Goal: Task Accomplishment & Management: Complete application form

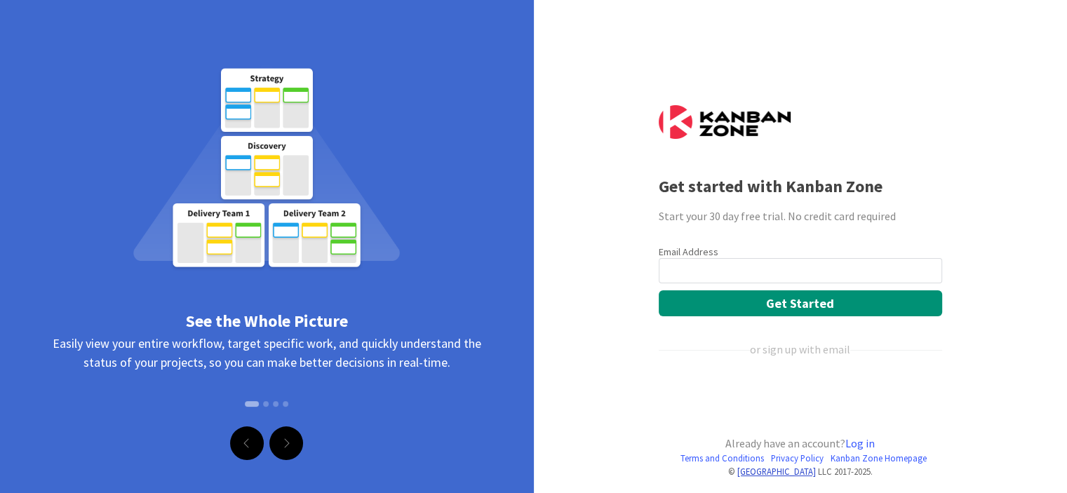
click at [752, 466] on link "[GEOGRAPHIC_DATA]" at bounding box center [776, 471] width 79 height 11
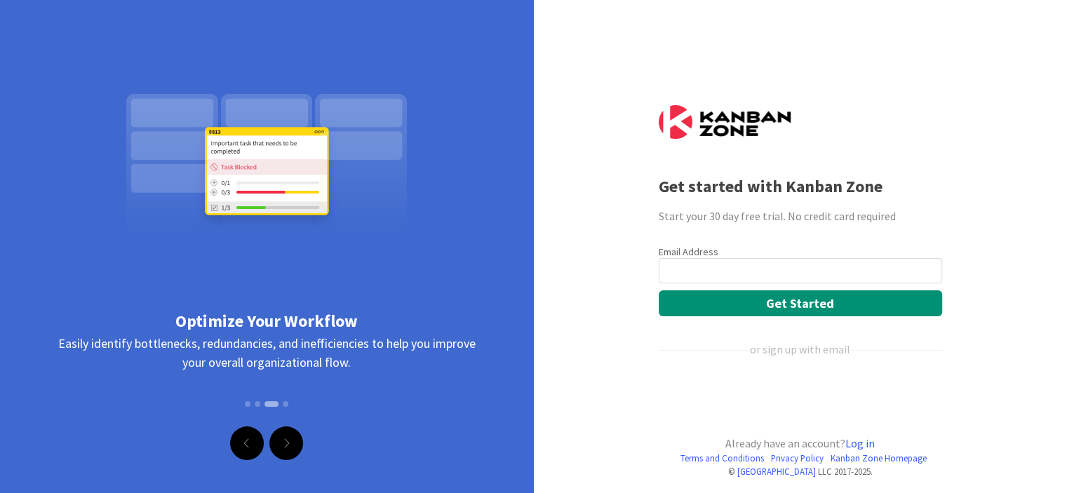
scroll to position [6, 0]
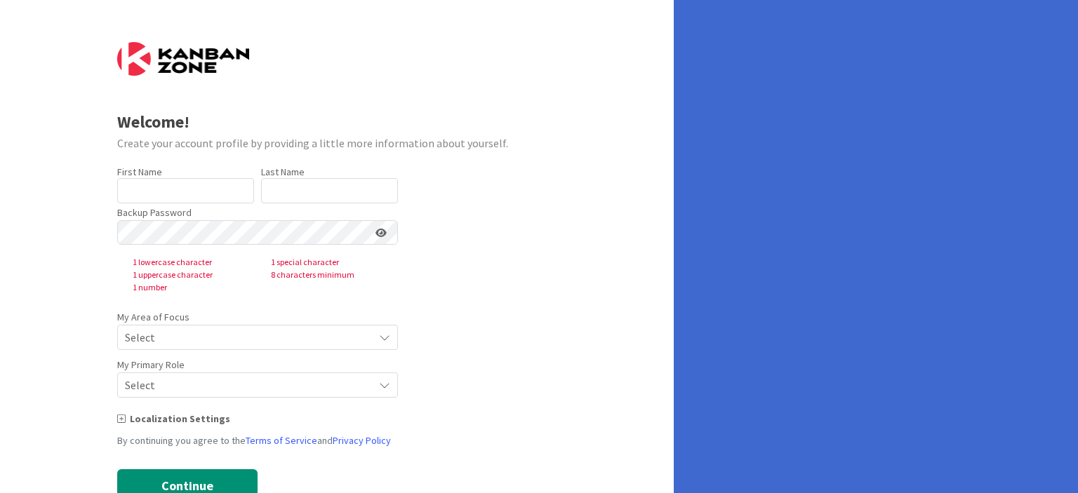
type input "[PERSON_NAME]"
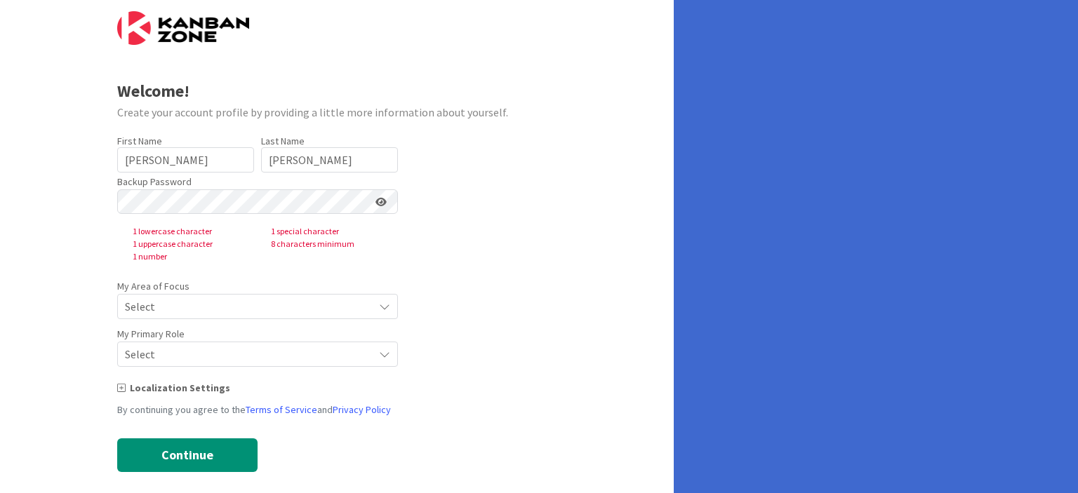
scroll to position [45, 0]
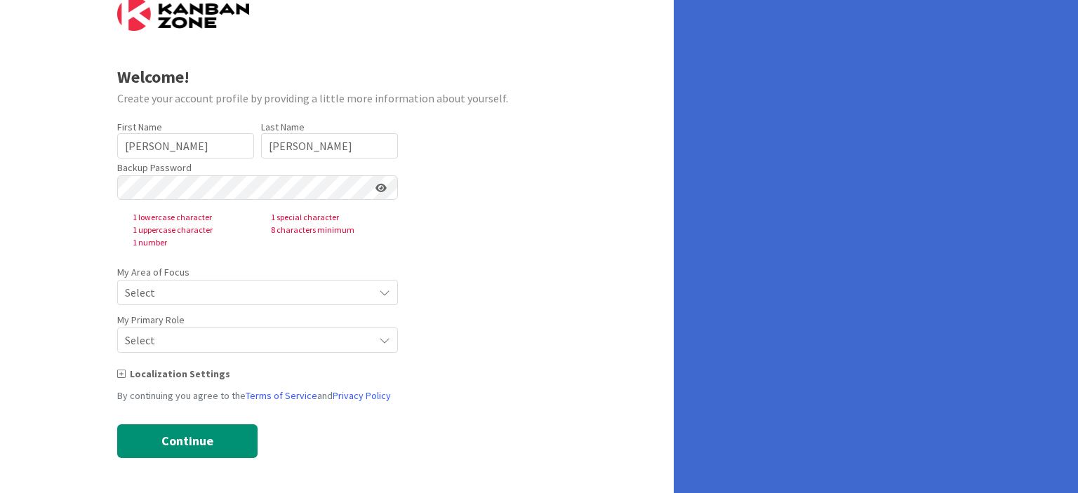
click at [196, 293] on span "Select" at bounding box center [245, 293] width 241 height 20
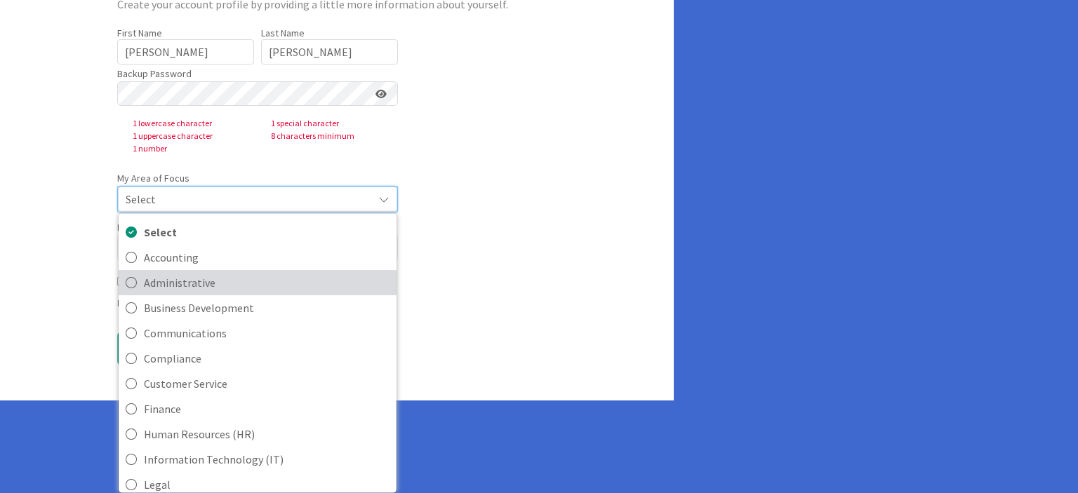
click at [158, 287] on span "Administrative" at bounding box center [267, 282] width 246 height 21
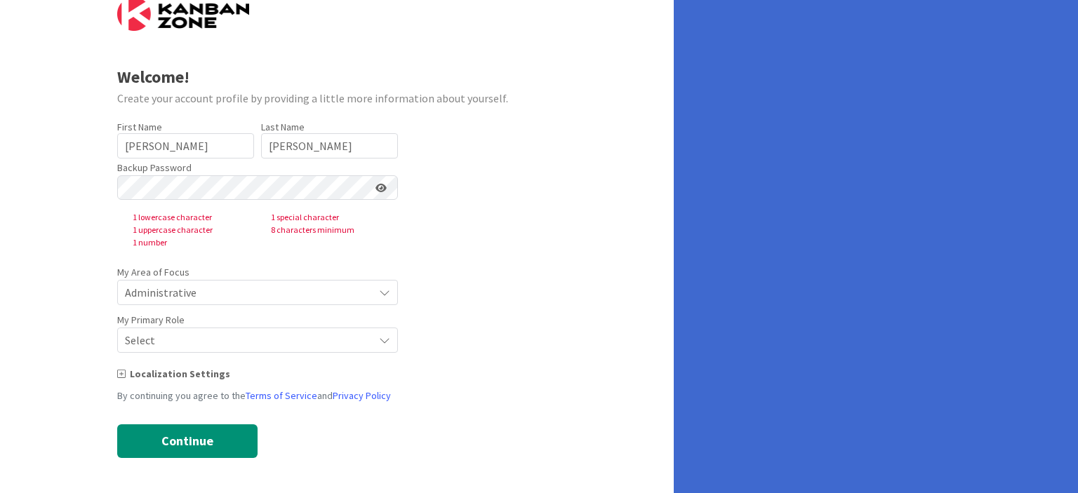
click at [167, 295] on span "Administrative" at bounding box center [245, 293] width 241 height 20
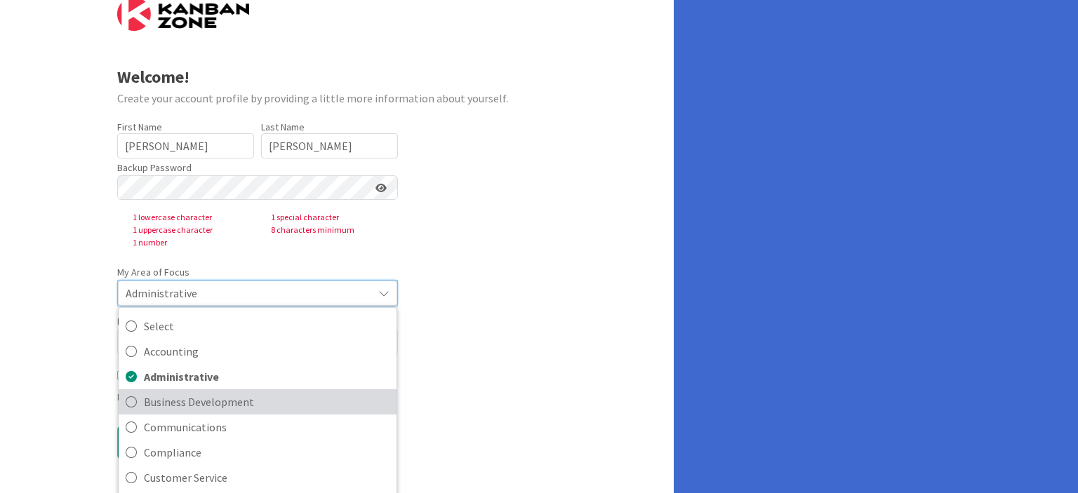
click at [154, 391] on span "Business Development" at bounding box center [267, 401] width 246 height 21
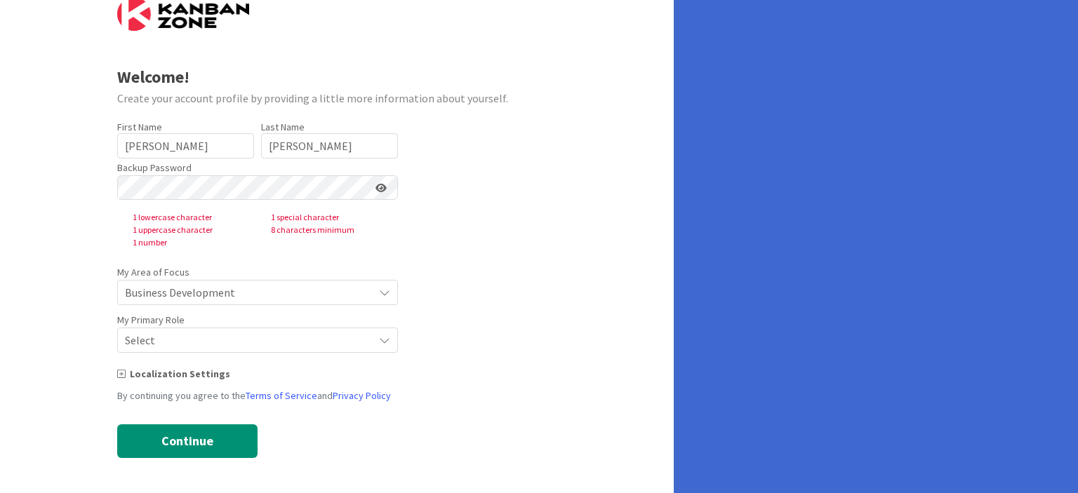
click at [186, 302] on span "Select" at bounding box center [245, 293] width 241 height 20
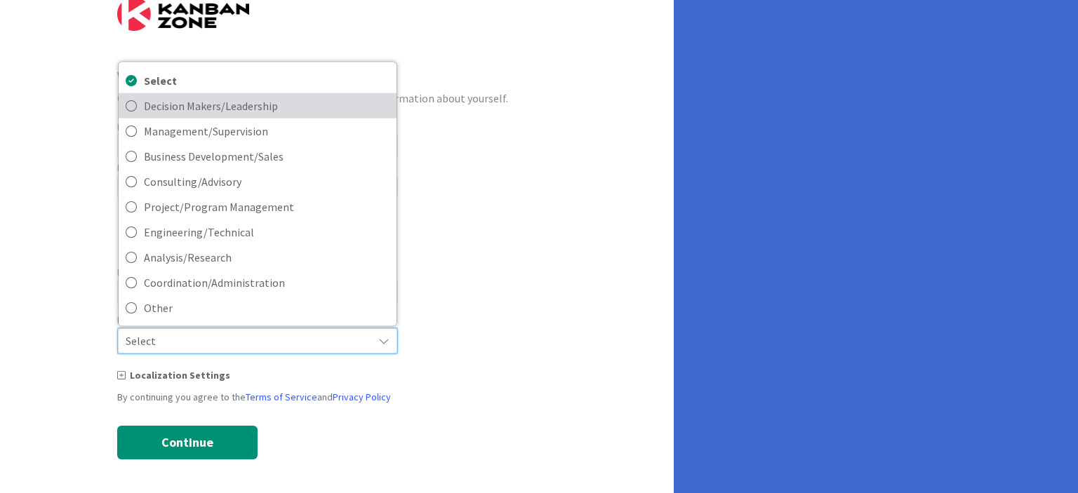
click at [245, 109] on span "Decision Makers/Leadership" at bounding box center [267, 105] width 246 height 21
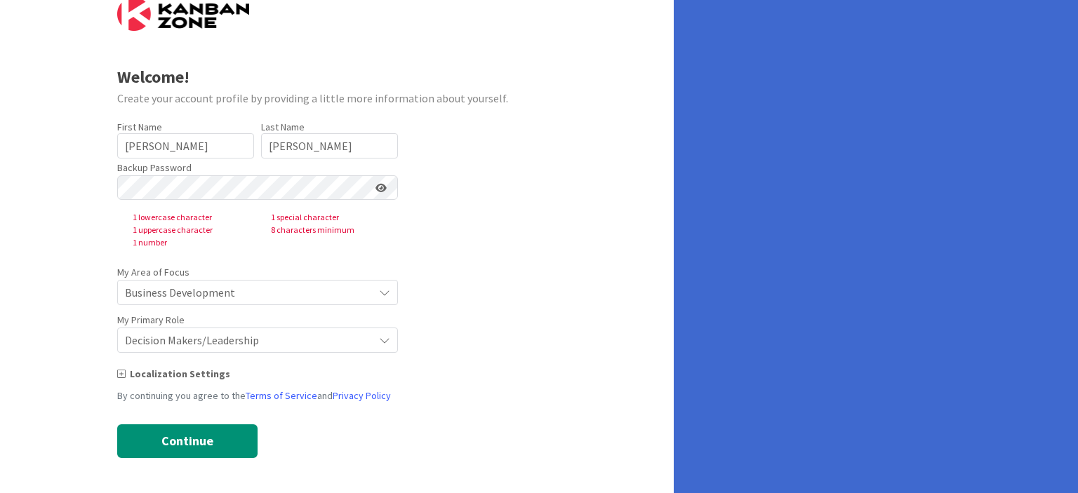
click at [201, 294] on span "Business Development" at bounding box center [245, 293] width 241 height 20
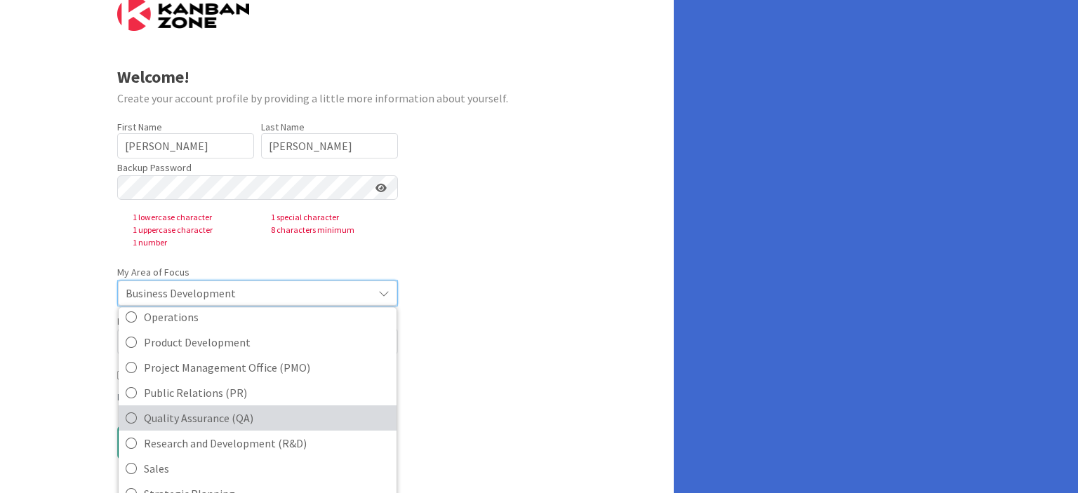
scroll to position [139, 0]
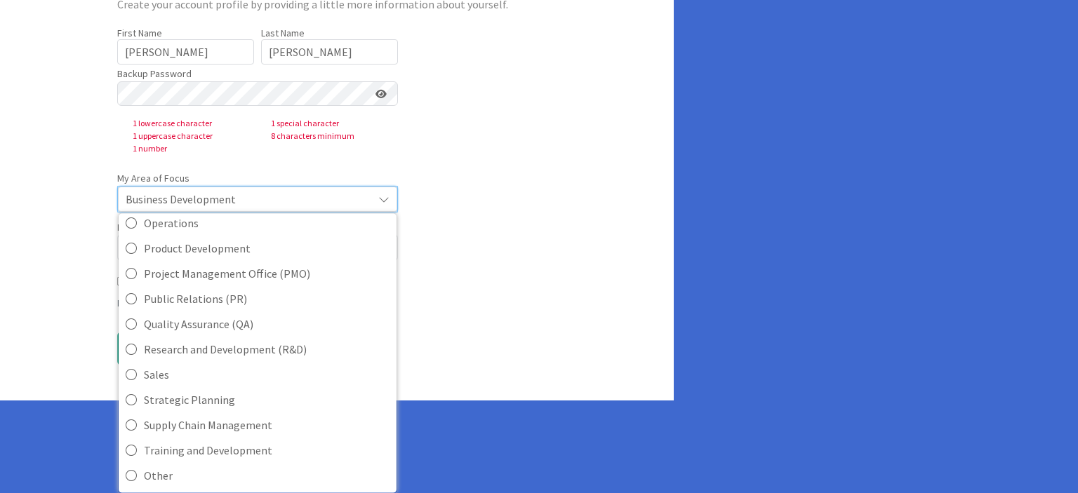
click at [481, 259] on form "Welcome! Create your account profile by providing a little more information abo…" at bounding box center [337, 134] width 440 height 462
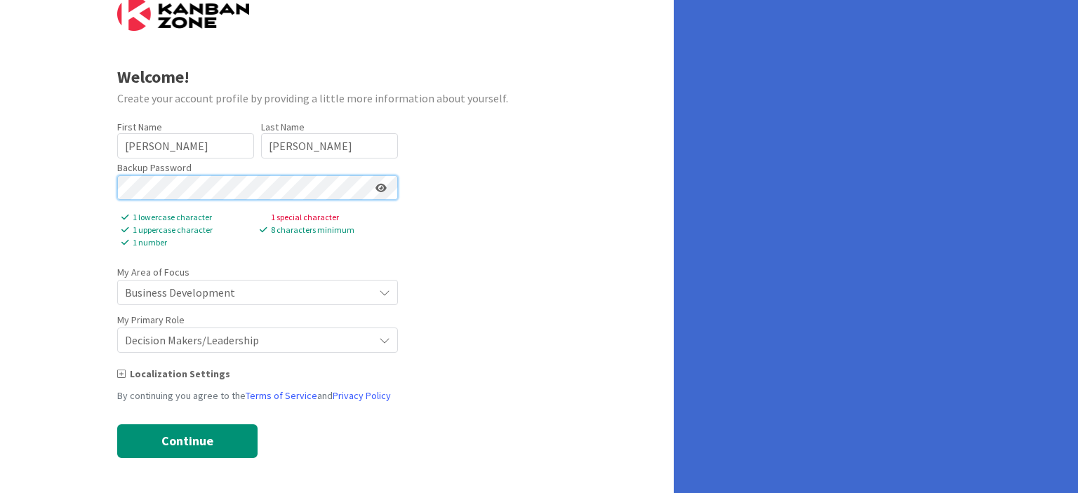
scroll to position [20, 0]
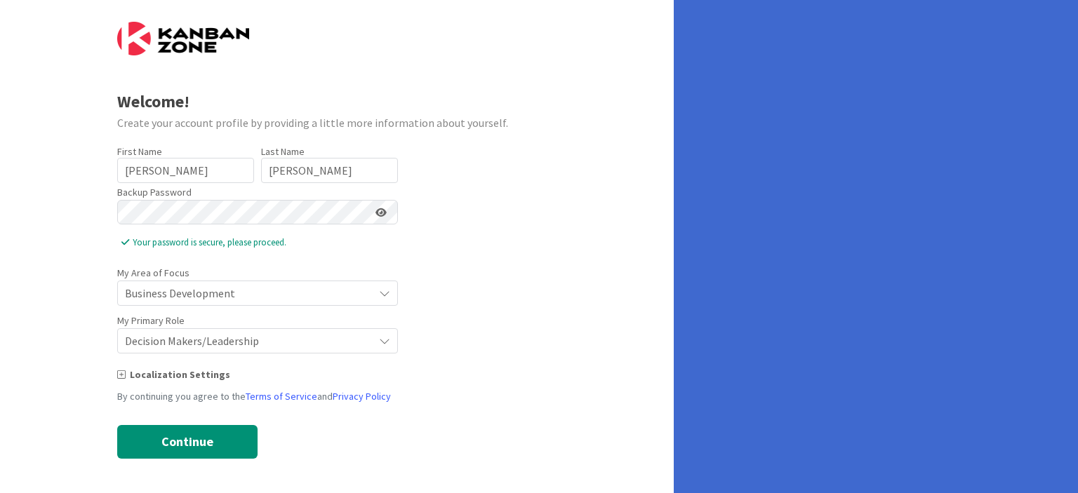
click at [490, 384] on div "Localization Settings" at bounding box center [337, 379] width 440 height 22
click at [210, 443] on button "Continue" at bounding box center [187, 442] width 140 height 34
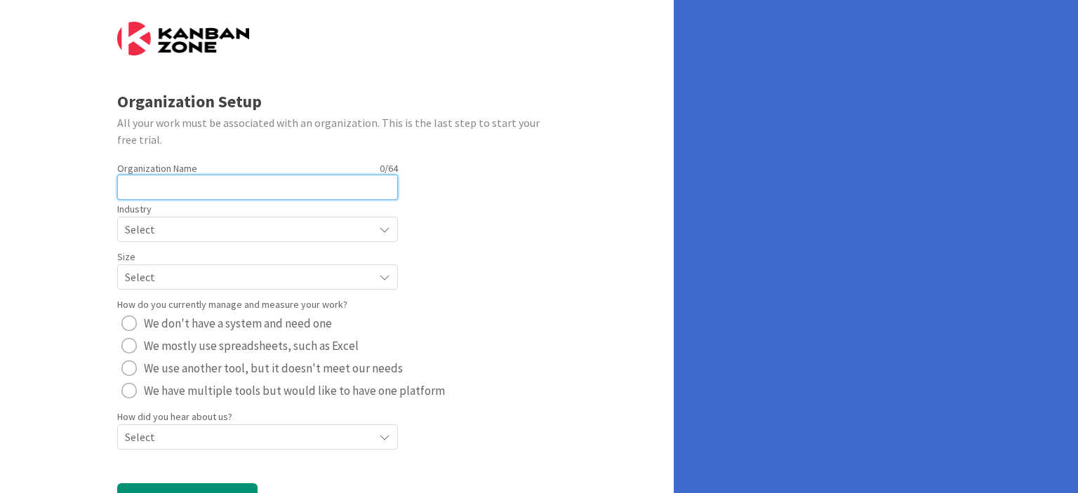
click at [146, 182] on input "text" at bounding box center [257, 187] width 281 height 25
type input "Sync19"
click at [214, 229] on span "Select" at bounding box center [245, 230] width 241 height 20
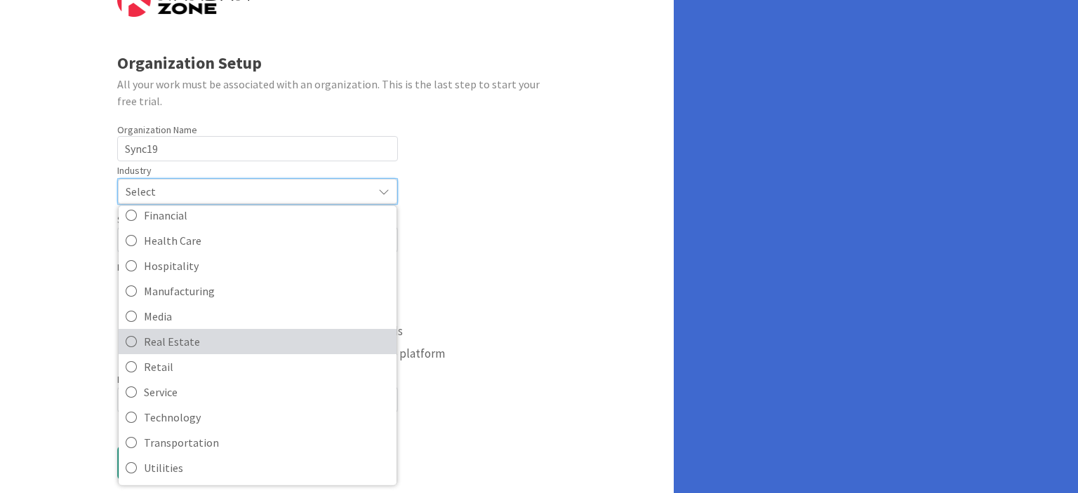
scroll to position [79, 0]
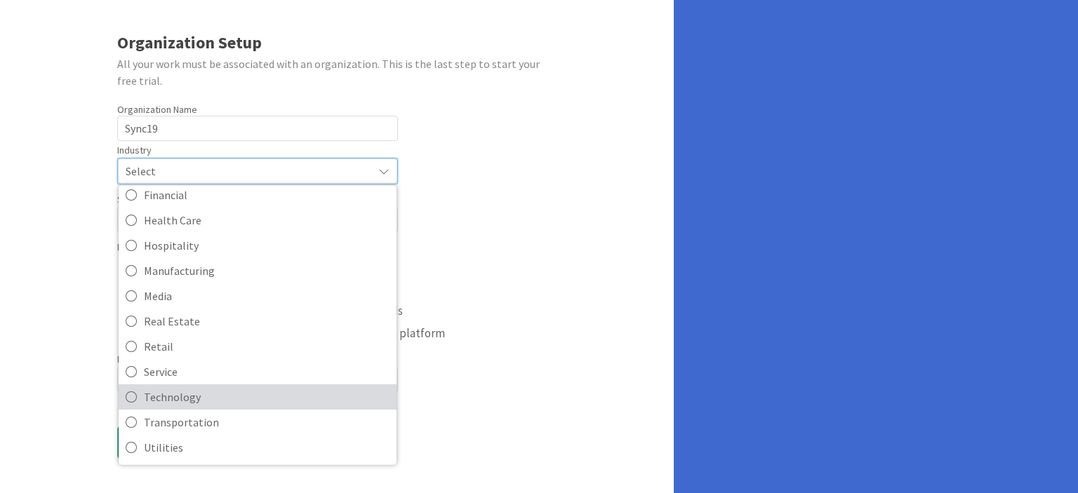
click at [201, 395] on span "Technology" at bounding box center [267, 396] width 246 height 21
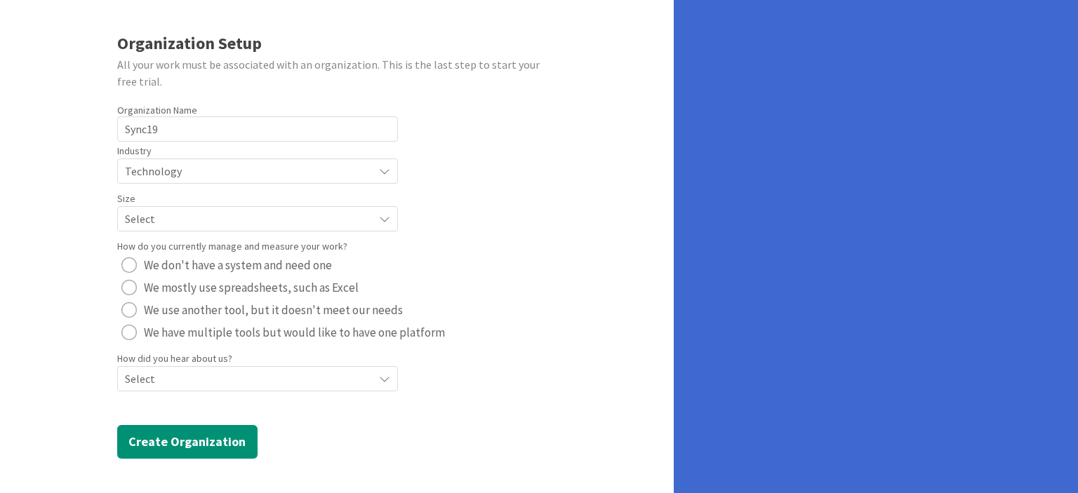
click at [173, 181] on span "Select" at bounding box center [245, 171] width 241 height 20
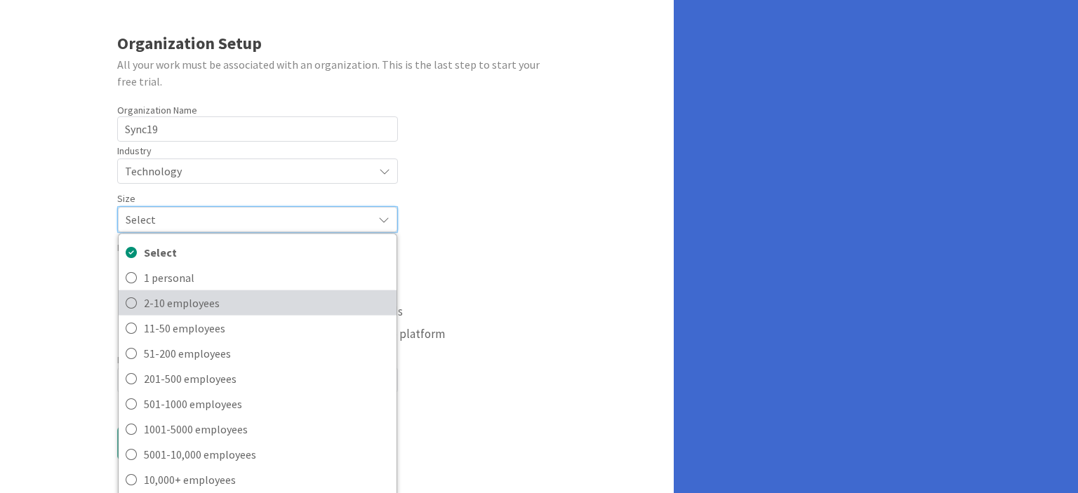
click at [192, 300] on span "2-10 employees" at bounding box center [267, 302] width 246 height 21
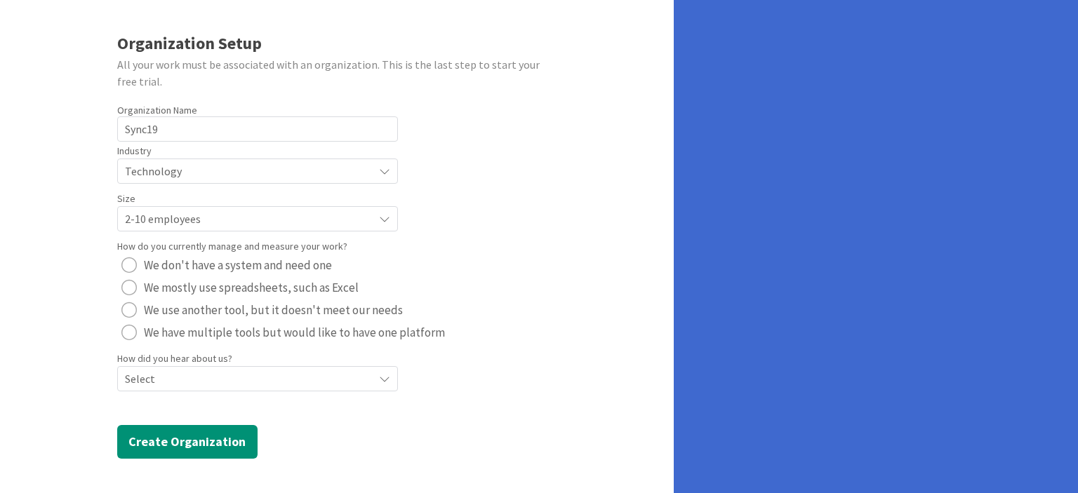
click at [211, 181] on span "Select" at bounding box center [245, 171] width 241 height 20
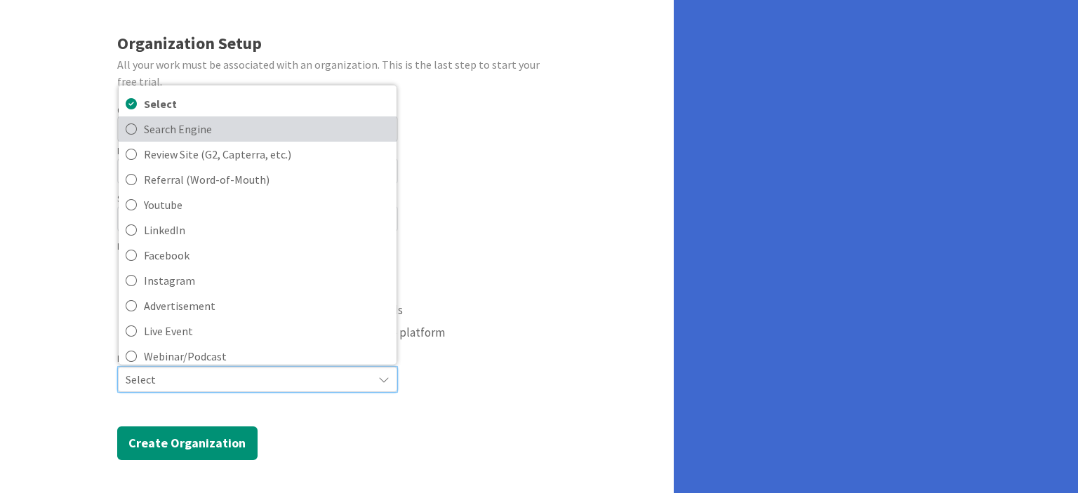
click at [187, 131] on span "Search Engine" at bounding box center [267, 128] width 246 height 21
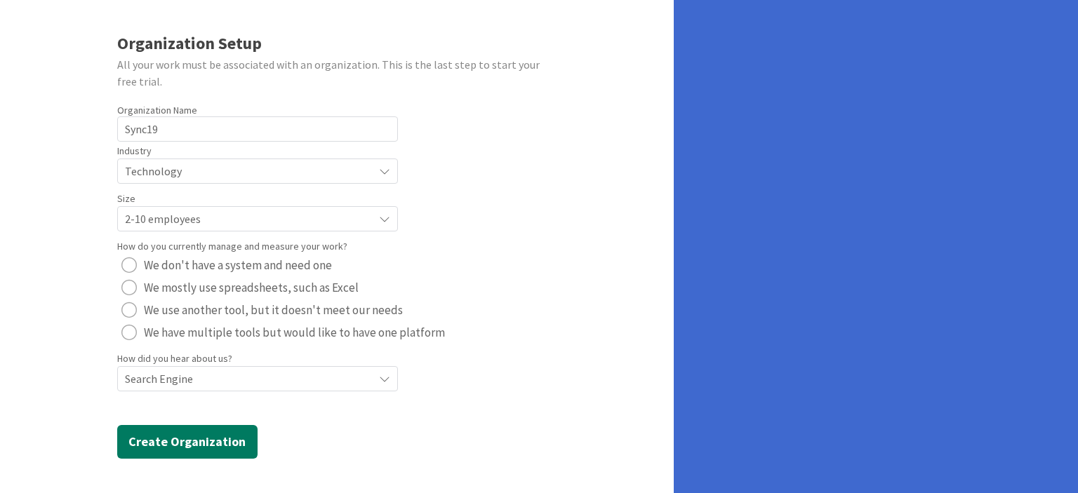
click at [206, 437] on button "Create Organization" at bounding box center [187, 442] width 140 height 34
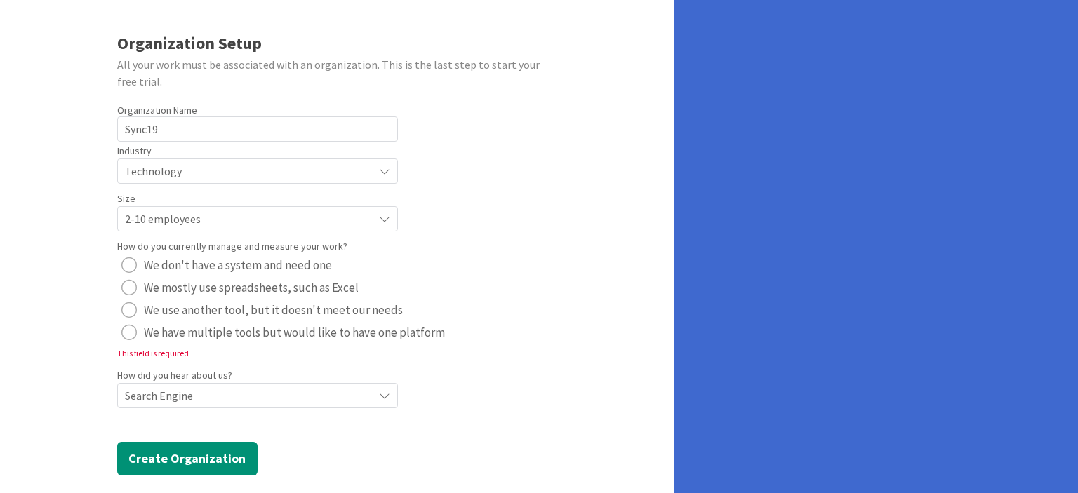
click at [164, 264] on span "We don't have a system and need one" at bounding box center [238, 265] width 188 height 21
click at [175, 467] on button "Create Organization" at bounding box center [187, 459] width 140 height 34
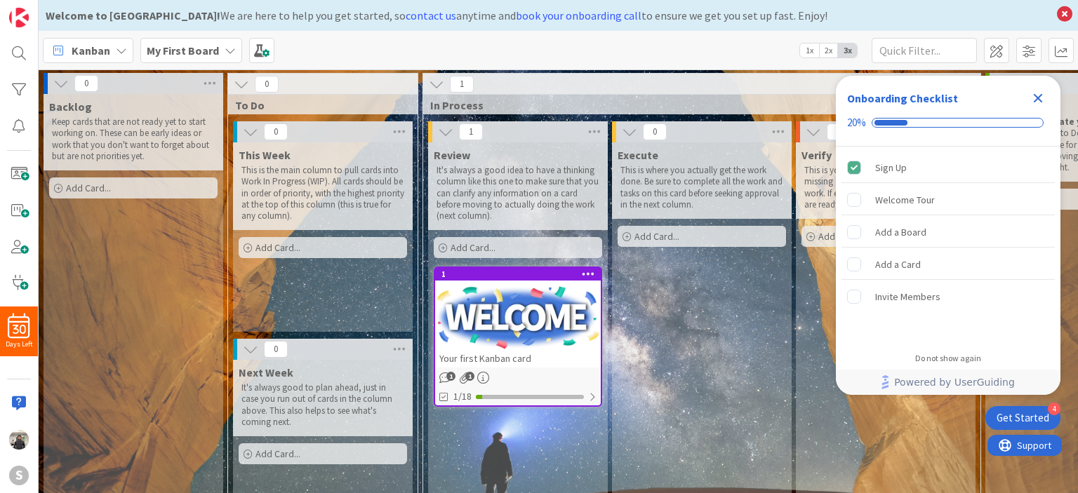
click at [633, 47] on div "Kanban My First Board 1x 2x 3x" at bounding box center [558, 50] width 1039 height 39
click at [855, 201] on rect "Welcome Tour is incomplete." at bounding box center [853, 199] width 13 height 13
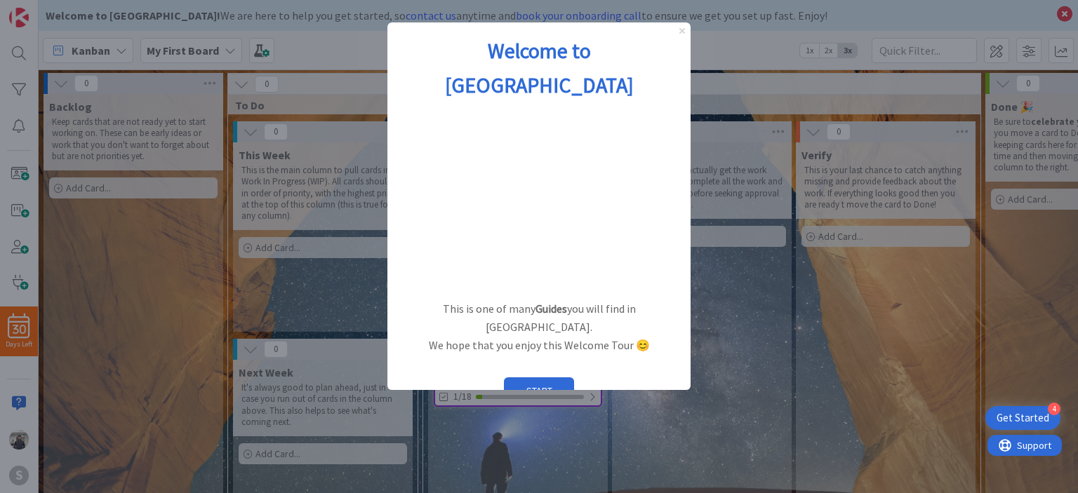
click at [682, 32] on icon "Close Preview" at bounding box center [682, 31] width 6 height 6
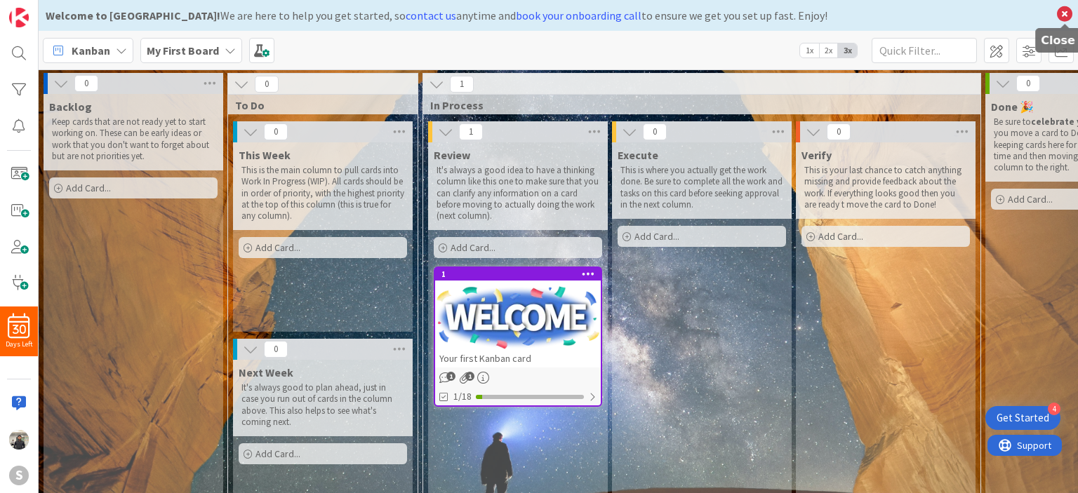
click at [1070, 14] on icon at bounding box center [1064, 14] width 18 height 20
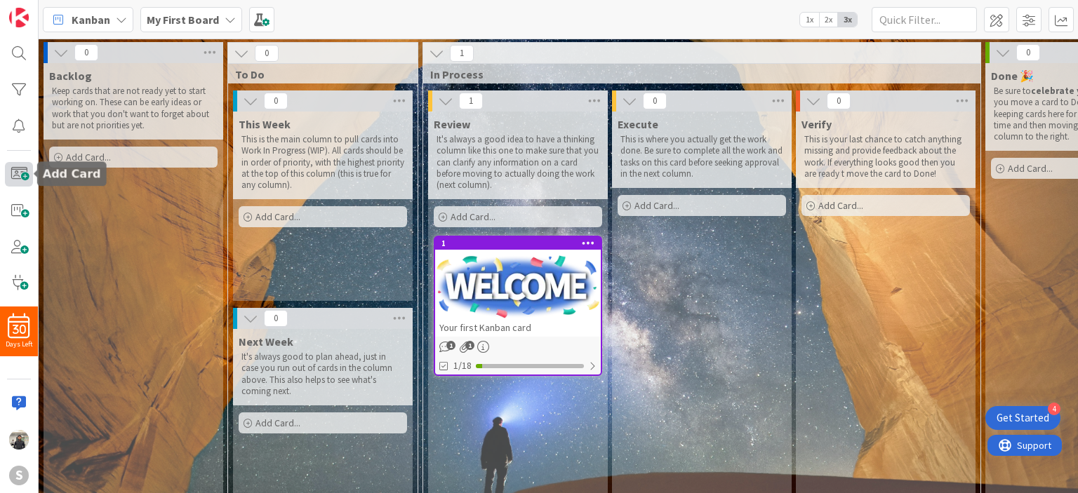
click at [18, 179] on span at bounding box center [19, 174] width 28 height 25
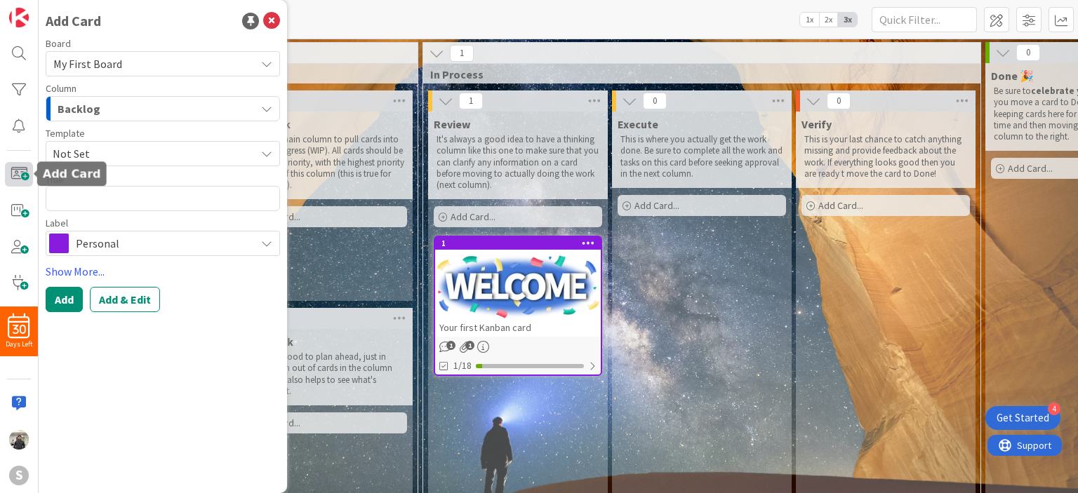
click at [18, 179] on span at bounding box center [19, 174] width 28 height 25
click at [14, 219] on span at bounding box center [19, 210] width 28 height 25
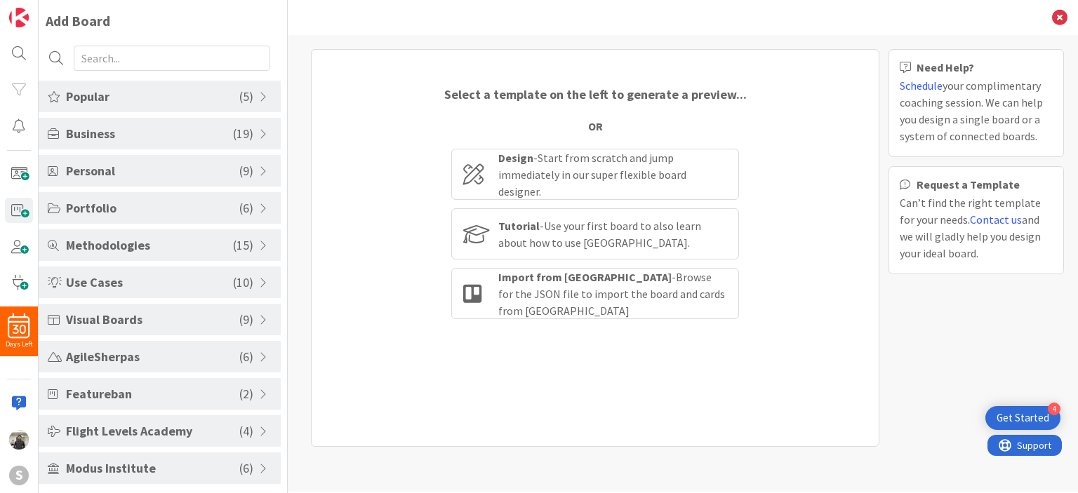
click at [233, 141] on span "( 19 )" at bounding box center [243, 133] width 20 height 19
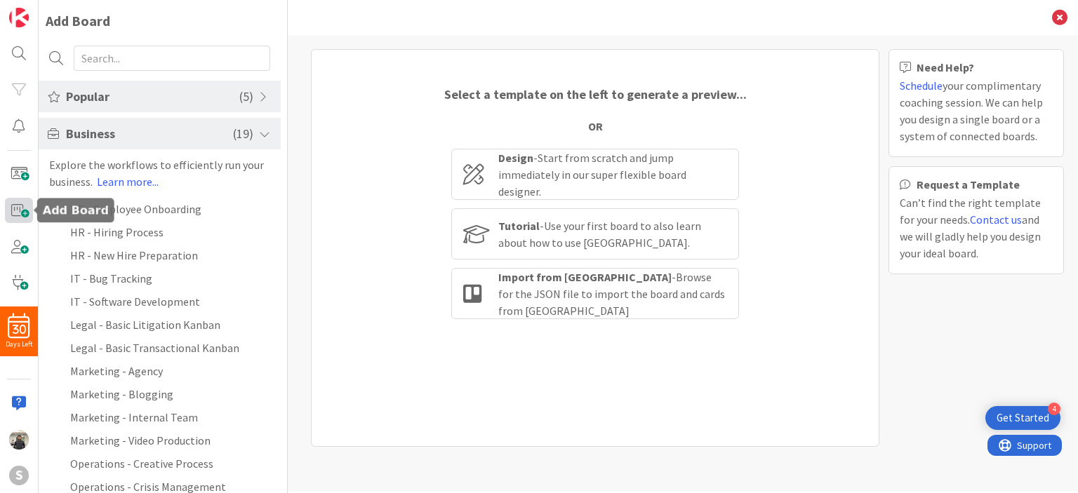
click at [11, 204] on span at bounding box center [19, 210] width 28 height 25
click at [15, 208] on span at bounding box center [19, 210] width 28 height 25
click at [13, 334] on span "30" at bounding box center [19, 330] width 13 height 10
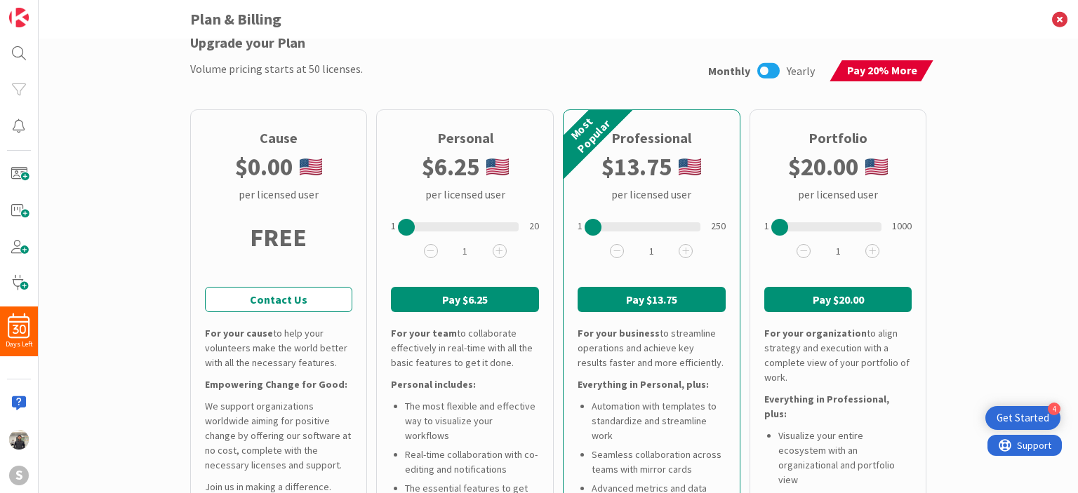
scroll to position [140, 0]
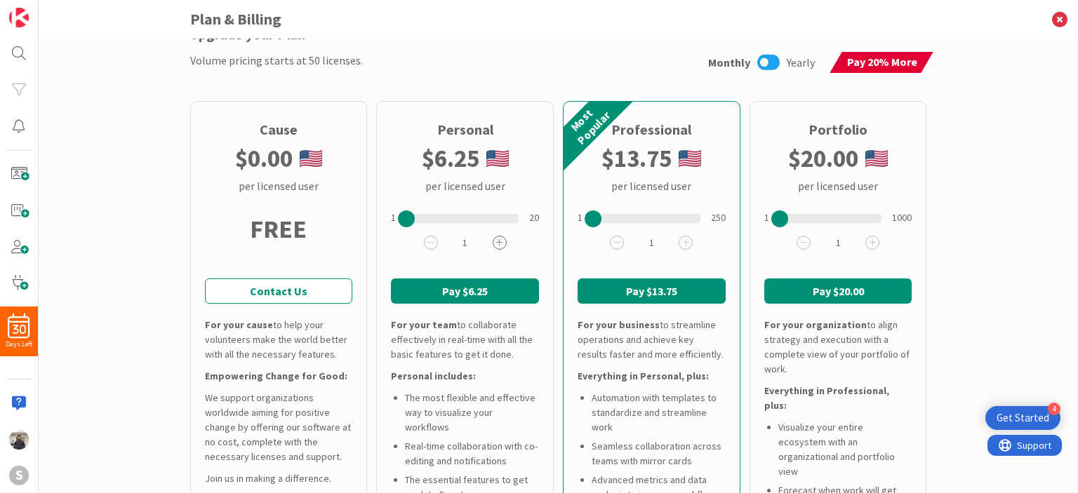
click at [495, 241] on icon at bounding box center [499, 243] width 14 height 14
drag, startPoint x: 419, startPoint y: 224, endPoint x: 356, endPoint y: 224, distance: 63.8
click at [356, 224] on div "Cause $ 0.00 per licensed user FREE Contact Us For your cause to help your volu…" at bounding box center [558, 363] width 737 height 524
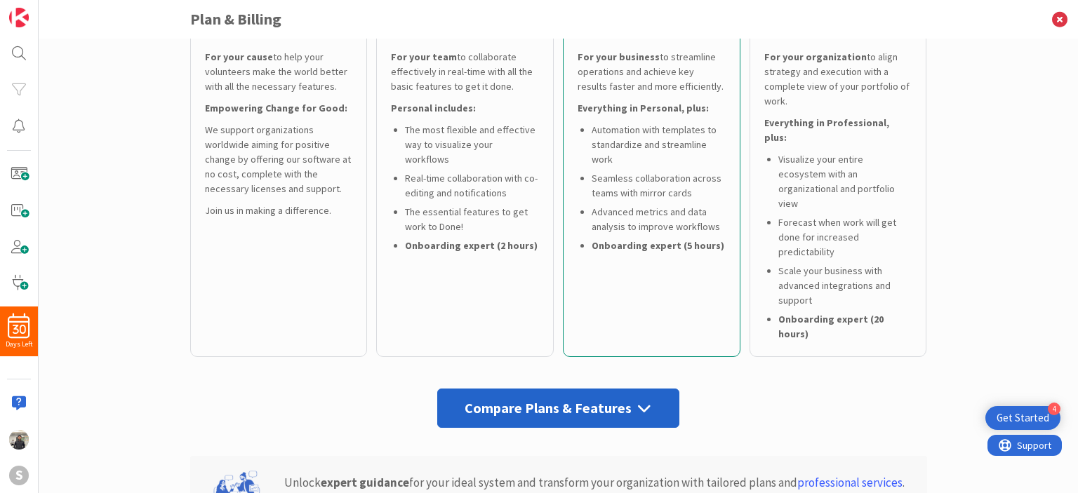
scroll to position [210, 0]
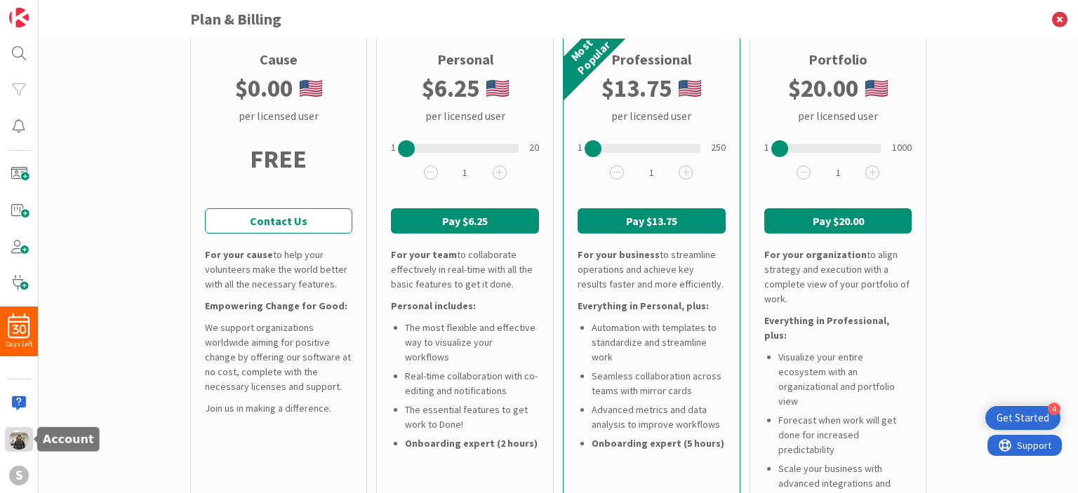
click at [6, 436] on div at bounding box center [19, 439] width 28 height 25
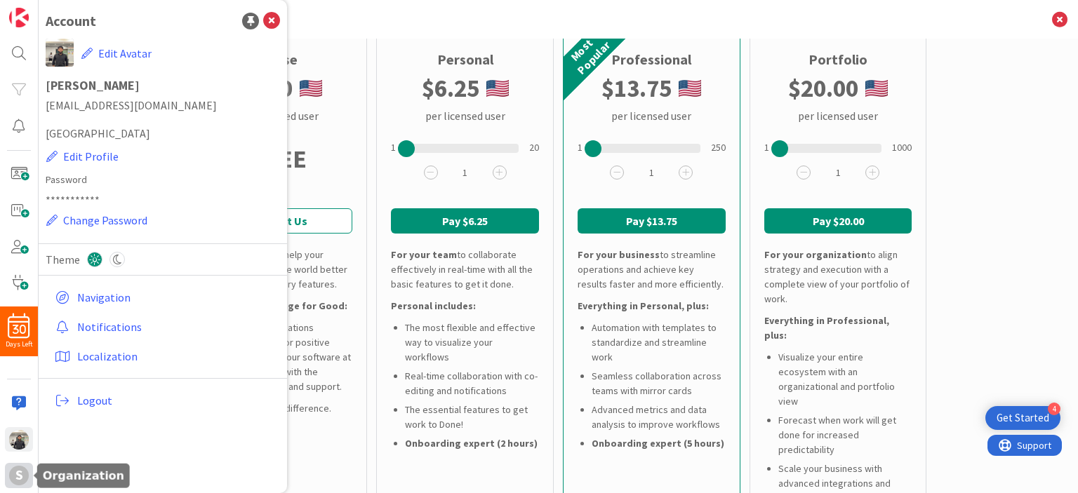
click at [18, 479] on div "S" at bounding box center [19, 476] width 20 height 20
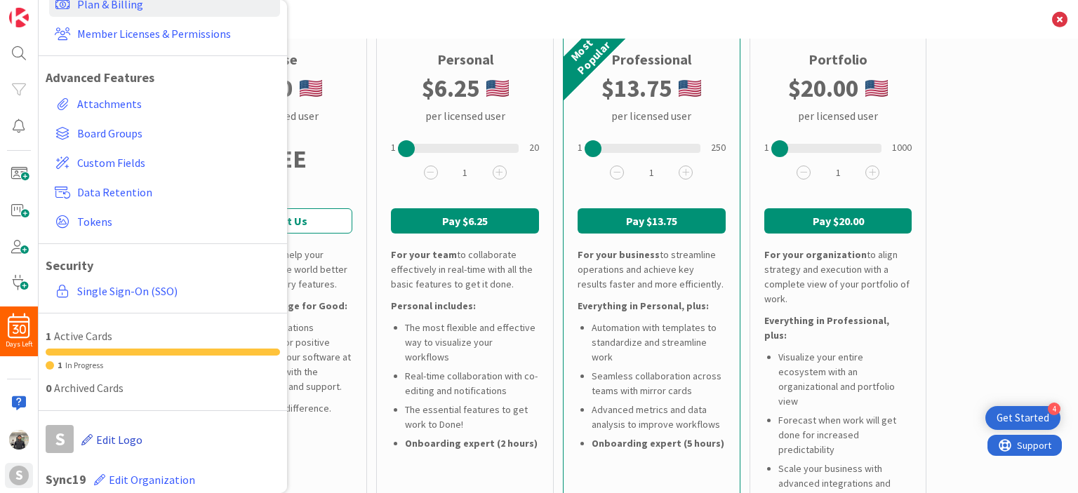
scroll to position [0, 0]
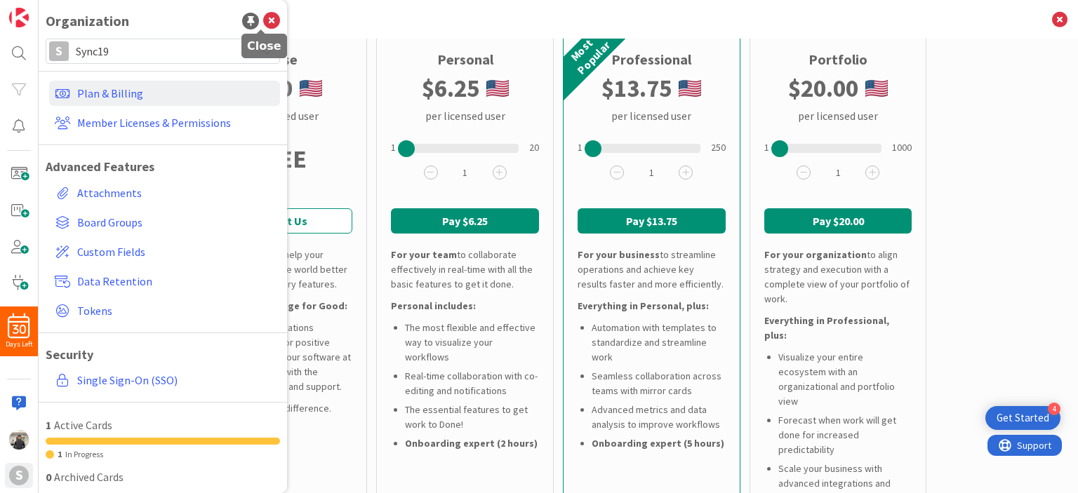
click at [264, 27] on icon at bounding box center [271, 21] width 17 height 17
